Goal: Task Accomplishment & Management: Manage account settings

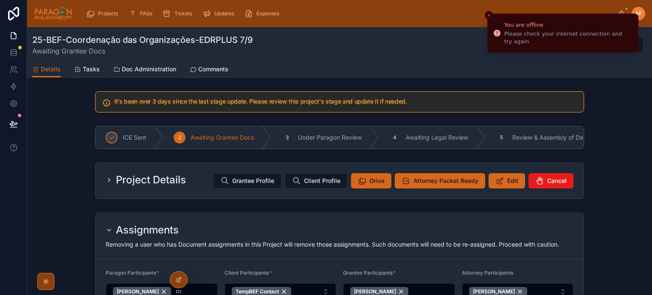
scroll to position [27, 0]
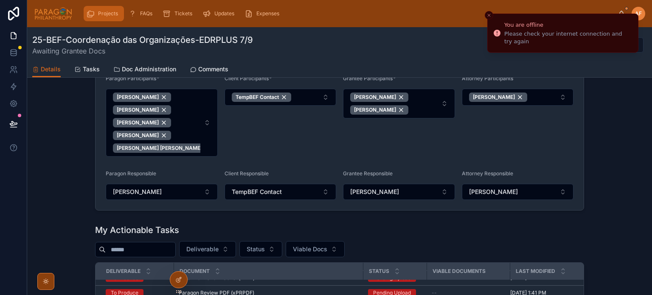
click at [100, 19] on div "Projects" at bounding box center [103, 14] width 35 height 14
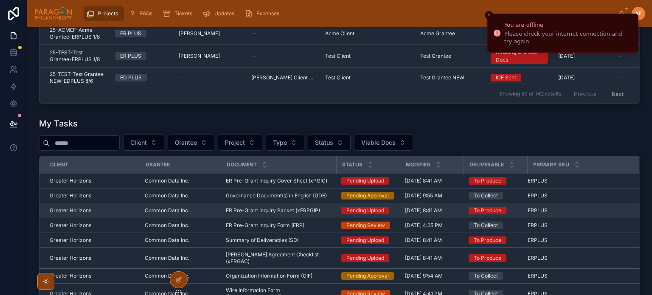
scroll to position [322, 0]
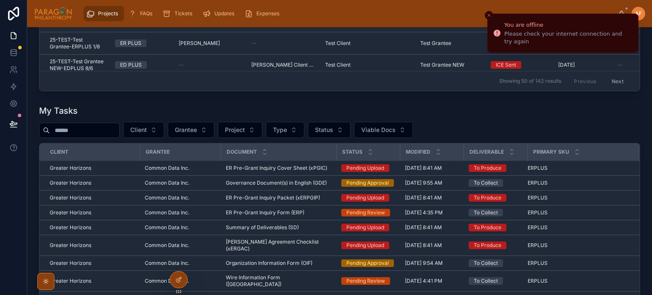
click at [90, 128] on input "text" at bounding box center [85, 130] width 70 height 12
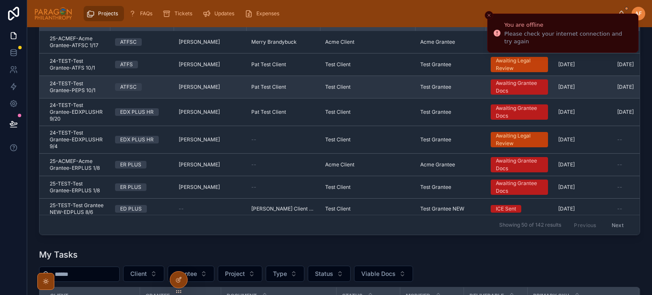
scroll to position [110, 0]
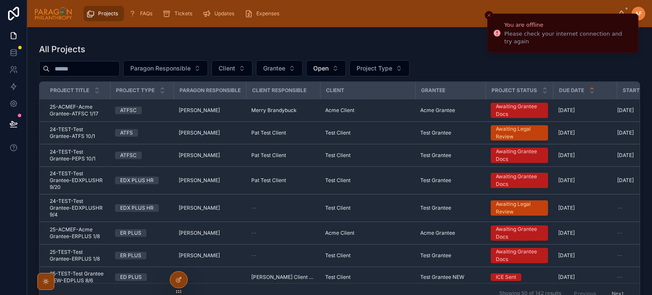
click at [85, 69] on input "text" at bounding box center [85, 69] width 70 height 12
type input "******"
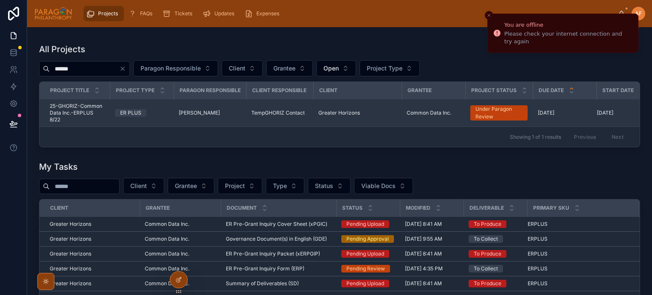
click at [256, 105] on td "TempGHORIZ Contact" at bounding box center [279, 113] width 67 height 28
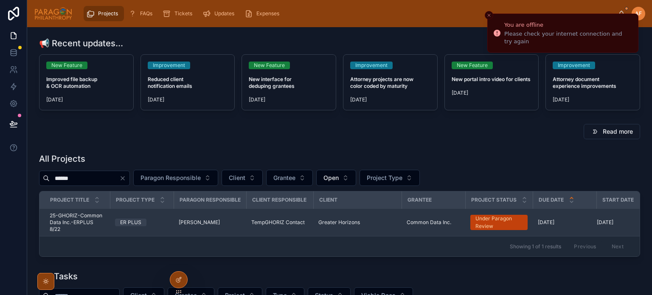
click at [362, 227] on td "Greater Horizons" at bounding box center [357, 223] width 88 height 28
click at [365, 221] on div "Greater Horizons" at bounding box center [357, 222] width 78 height 7
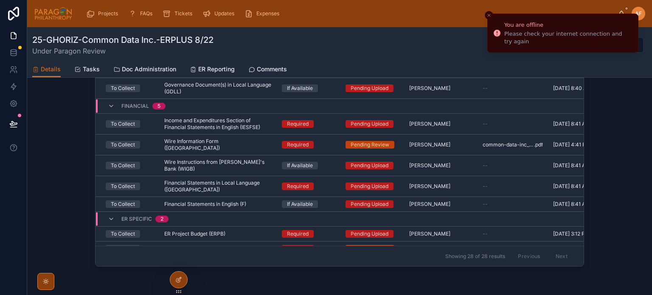
scroll to position [731, 0]
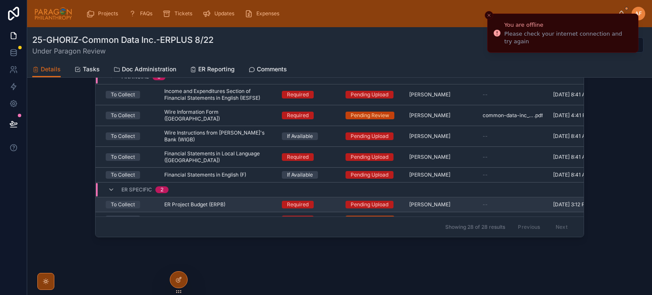
click at [247, 201] on div "ER Project Budget (ERPB) ER Project Budget (ERPB)" at bounding box center [217, 204] width 107 height 7
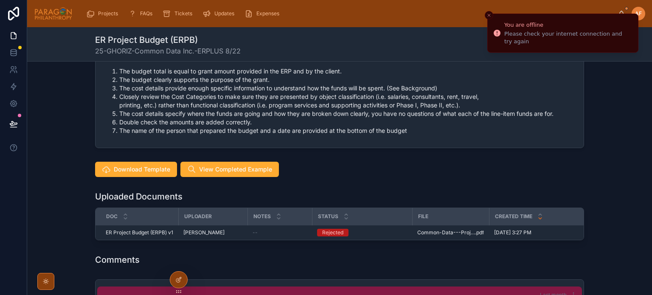
scroll to position [477, 0]
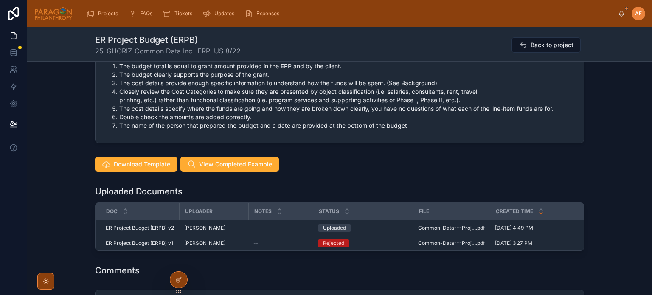
scroll to position [552, 0]
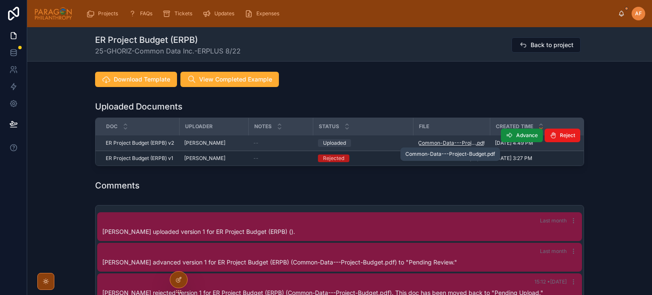
click at [456, 144] on span "Common-Data---Project-Budget" at bounding box center [447, 143] width 58 height 7
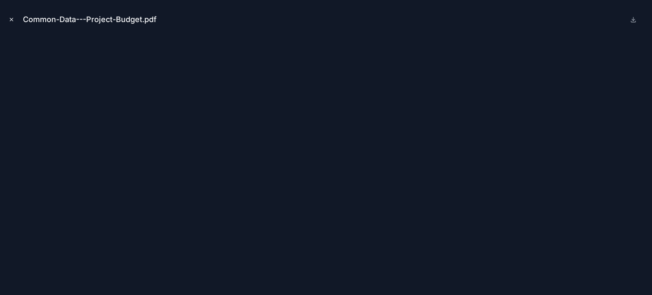
click at [8, 20] on icon "Close modal" at bounding box center [11, 20] width 6 height 6
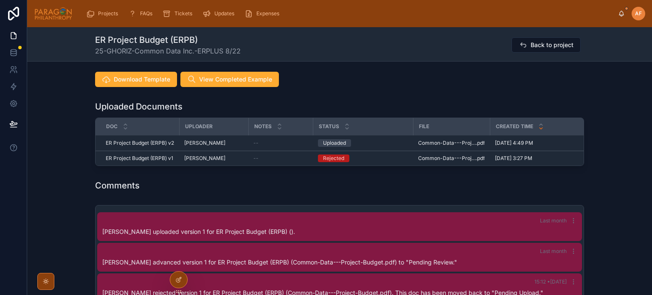
click at [375, 195] on div "Comments" at bounding box center [339, 185] width 625 height 19
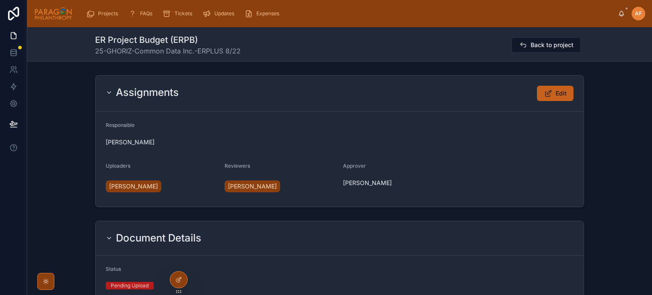
click at [562, 90] on span "Edit" at bounding box center [561, 93] width 11 height 8
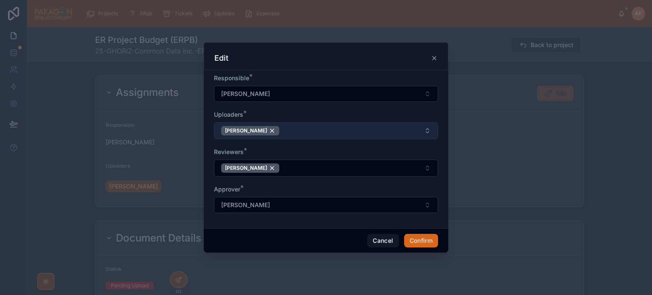
click at [317, 127] on button "[PERSON_NAME]" at bounding box center [326, 130] width 224 height 17
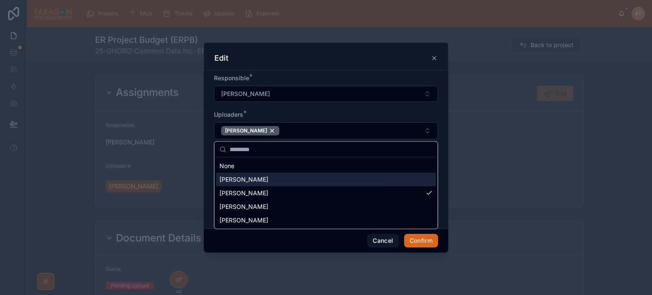
click at [258, 182] on span "[PERSON_NAME]" at bounding box center [243, 179] width 49 height 8
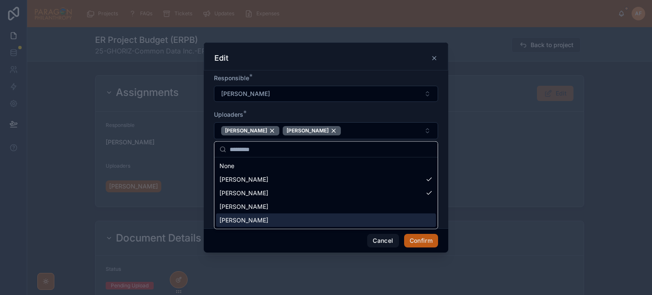
drag, startPoint x: 415, startPoint y: 242, endPoint x: 411, endPoint y: 238, distance: 5.4
click at [415, 242] on button "Confirm" at bounding box center [421, 241] width 34 height 14
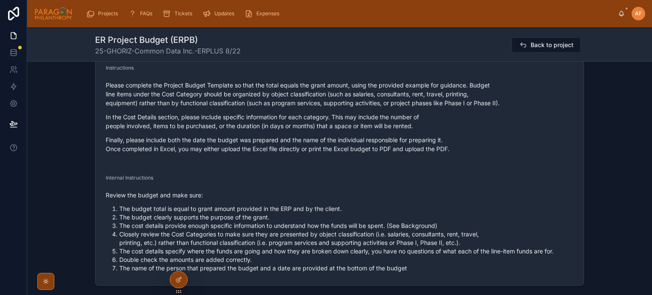
scroll to position [552, 0]
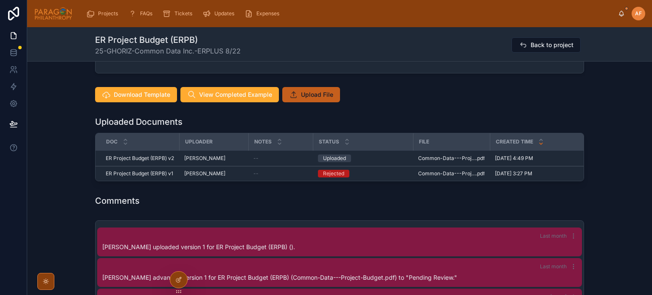
click at [316, 91] on span "Upload File" at bounding box center [317, 94] width 32 height 8
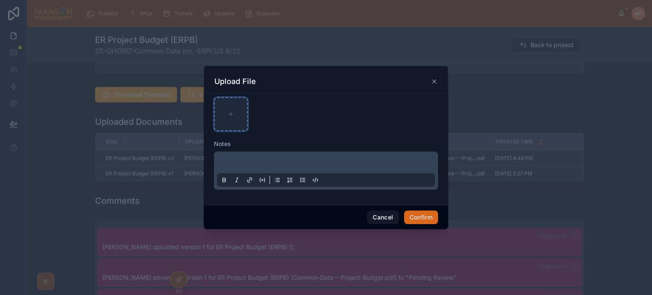
click at [221, 130] on div at bounding box center [231, 114] width 34 height 34
type input "**********"
click at [421, 218] on button "Confirm" at bounding box center [421, 218] width 34 height 14
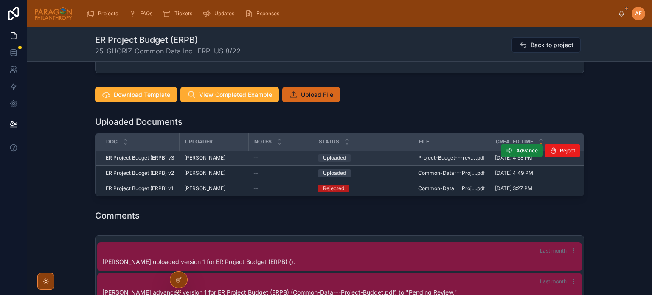
click at [516, 149] on span "Advance" at bounding box center [527, 150] width 22 height 7
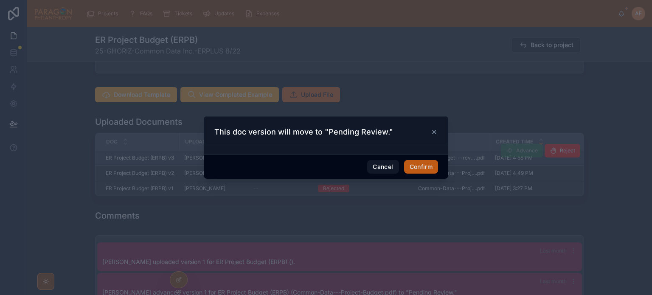
click at [423, 166] on button "Confirm" at bounding box center [421, 167] width 34 height 14
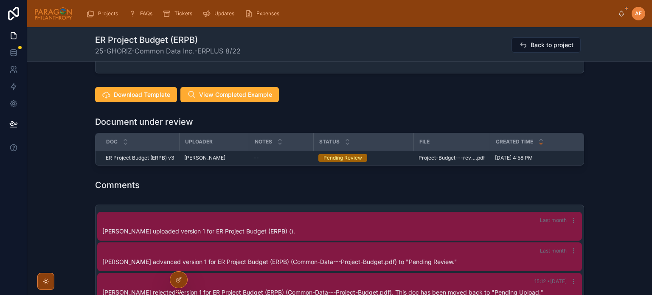
scroll to position [31, 0]
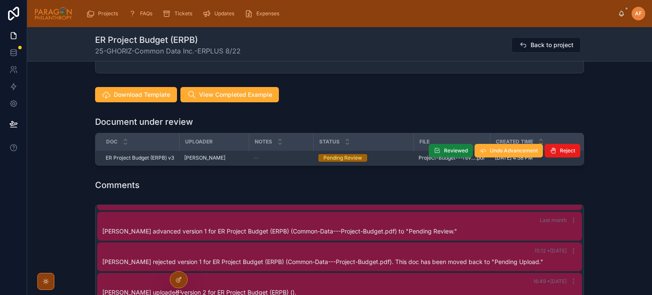
click at [450, 146] on button "Reviewed" at bounding box center [451, 151] width 44 height 14
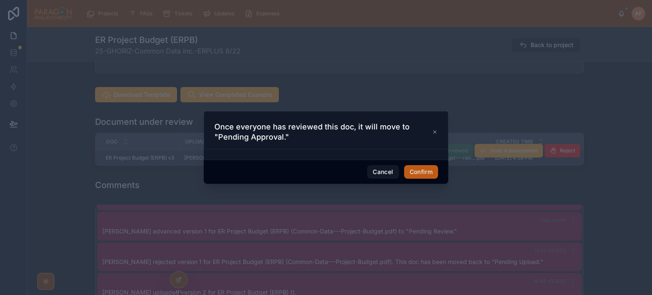
click at [406, 169] on button "Confirm" at bounding box center [421, 172] width 34 height 14
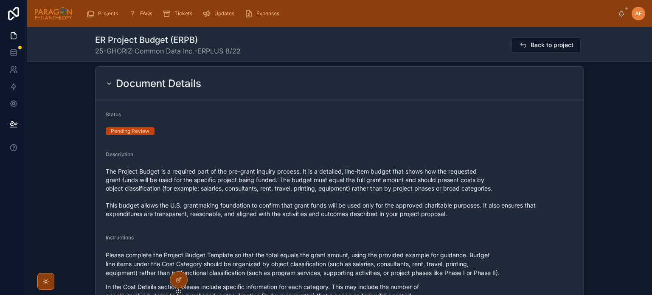
scroll to position [0, 0]
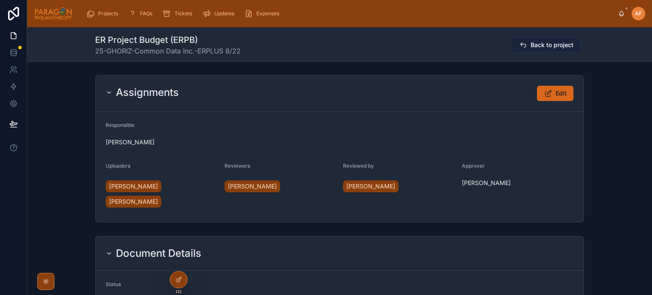
click at [544, 44] on span "Back to project" at bounding box center [552, 45] width 43 height 8
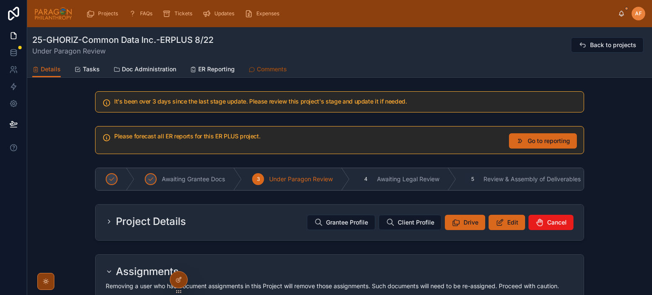
click at [274, 67] on span "Comments" at bounding box center [272, 69] width 30 height 8
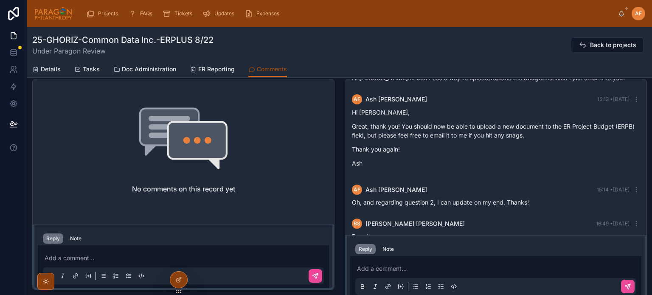
scroll to position [340, 0]
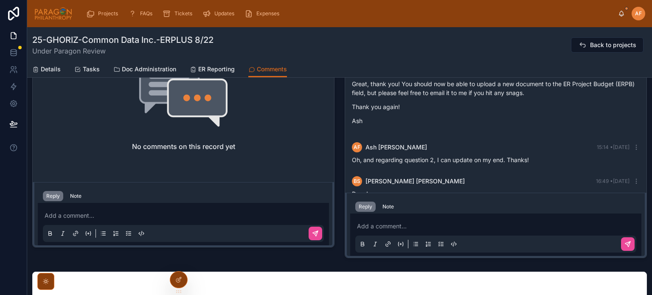
click at [395, 225] on p at bounding box center [497, 226] width 281 height 8
click at [625, 244] on icon at bounding box center [627, 244] width 5 height 5
